Goal: Task Accomplishment & Management: Manage account settings

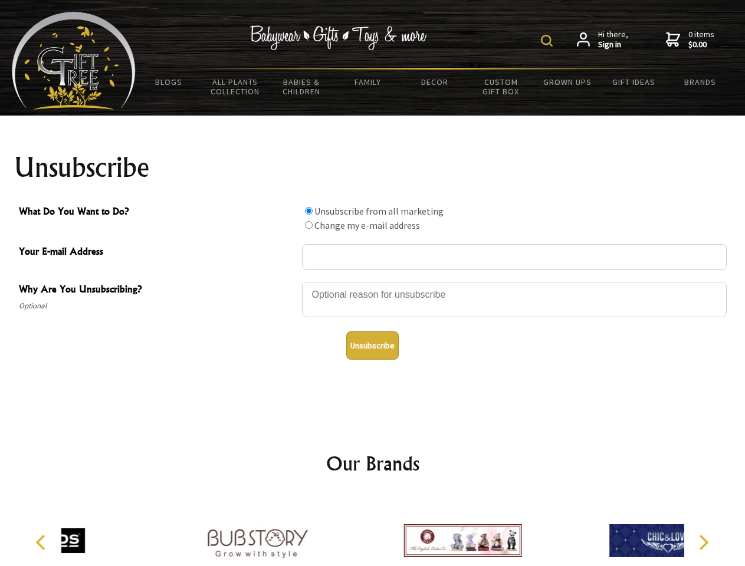
click at [549, 41] on img at bounding box center [547, 41] width 12 height 12
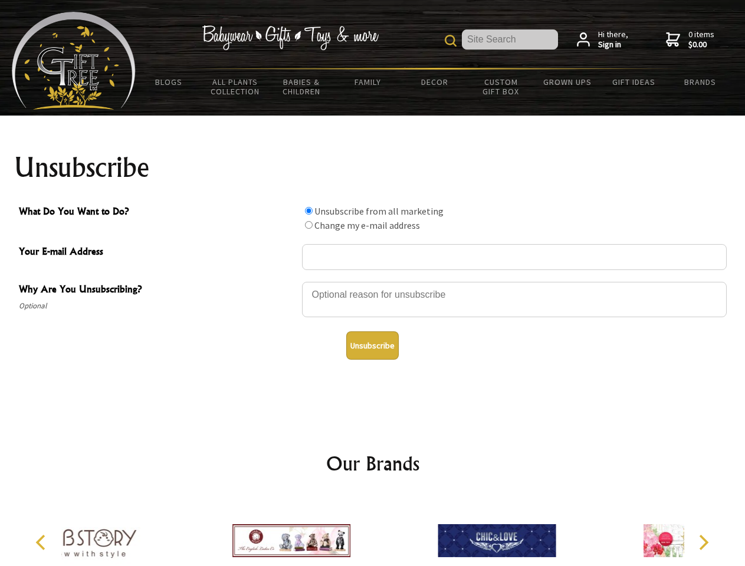
click at [373, 281] on div at bounding box center [514, 301] width 425 height 41
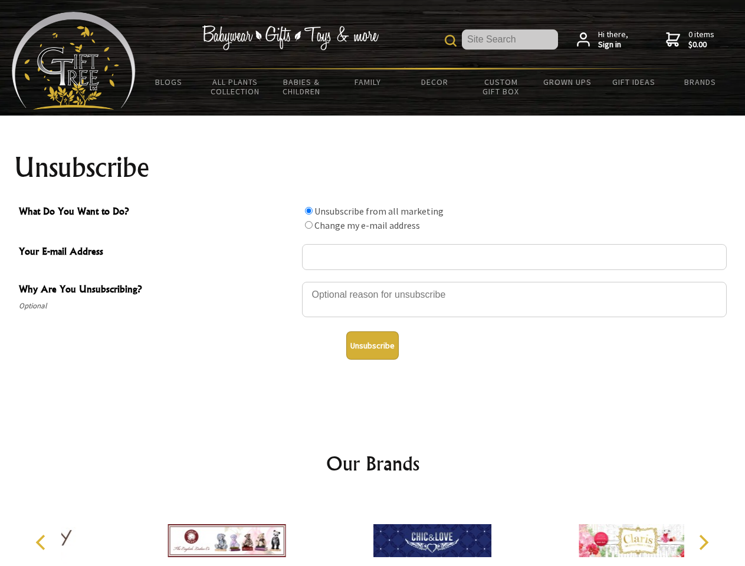
click at [309, 211] on input "What Do You Want to Do?" at bounding box center [309, 211] width 8 height 8
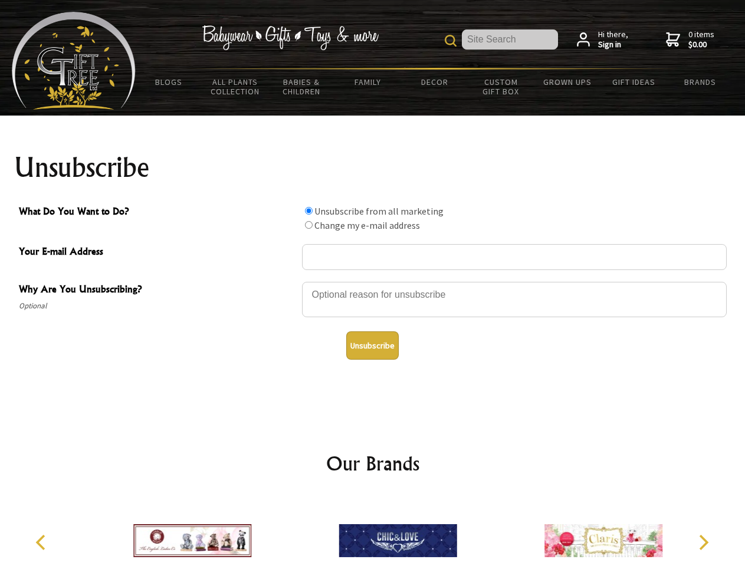
click at [309, 225] on input "What Do You Want to Do?" at bounding box center [309, 225] width 8 height 8
radio input "true"
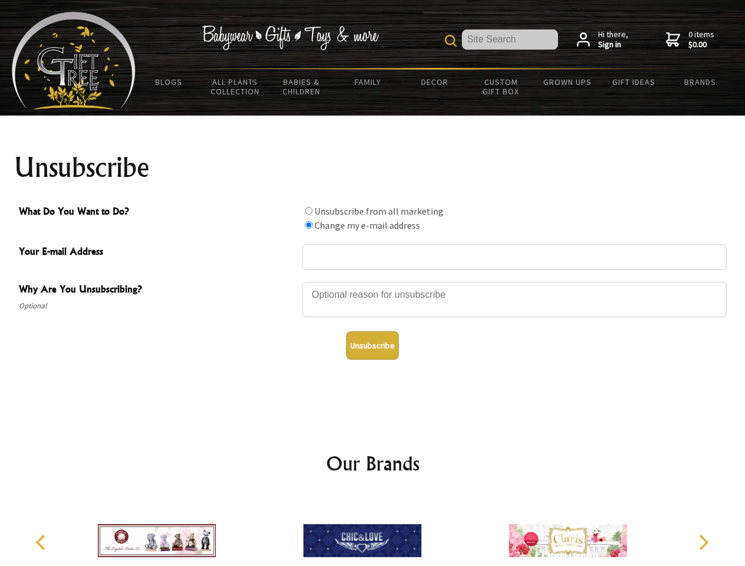
click at [372, 346] on button "Unsubscribe" at bounding box center [372, 346] width 52 height 28
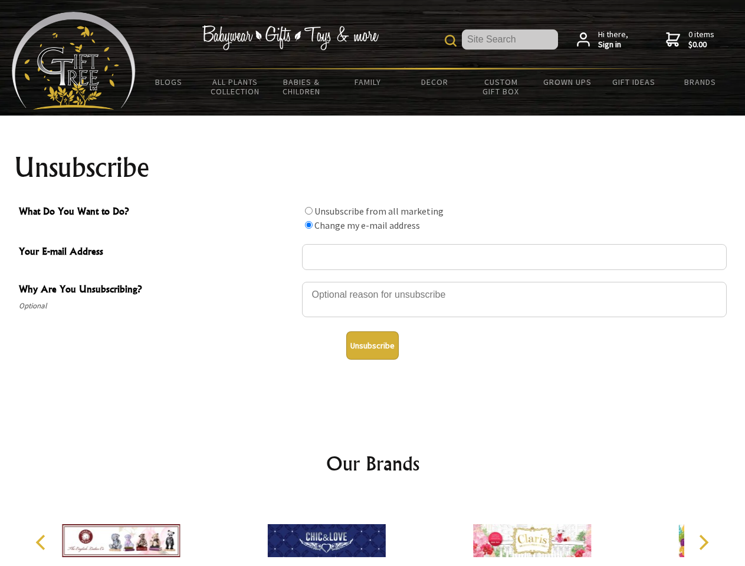
click at [373, 531] on img at bounding box center [327, 541] width 118 height 88
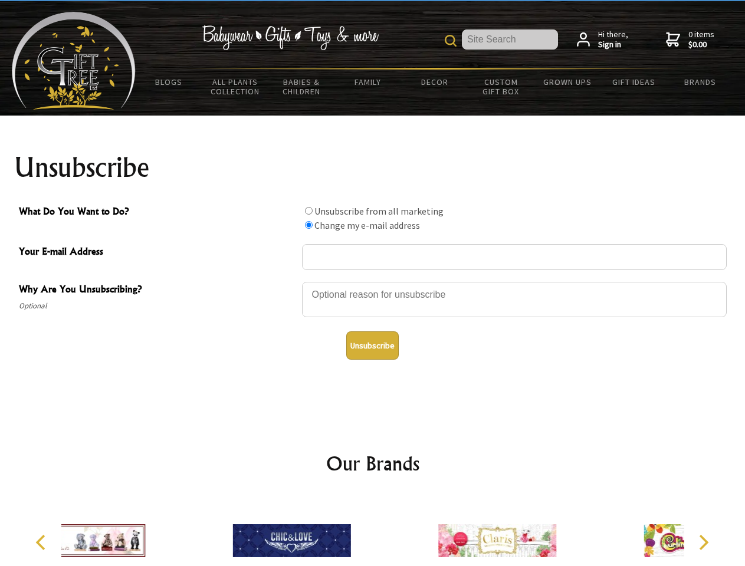
click at [42, 543] on icon "Previous" at bounding box center [41, 542] width 15 height 15
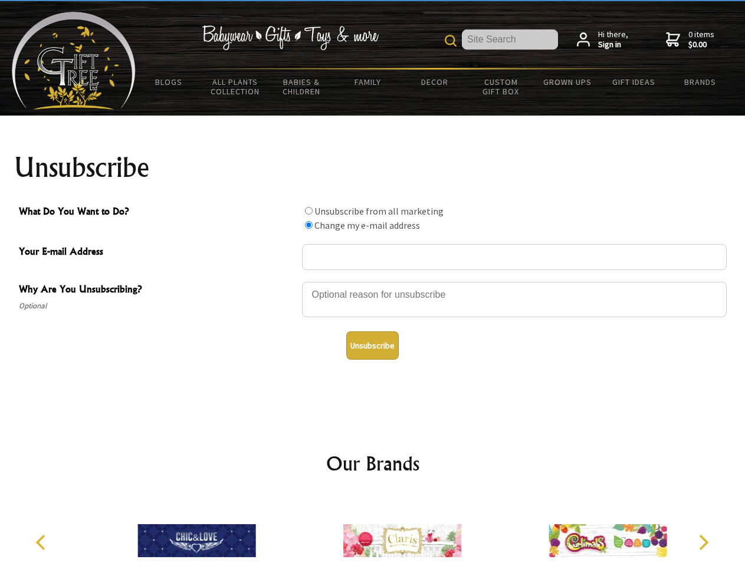
click at [703, 543] on icon "Next" at bounding box center [702, 542] width 15 height 15
